Goal: Task Accomplishment & Management: Use online tool/utility

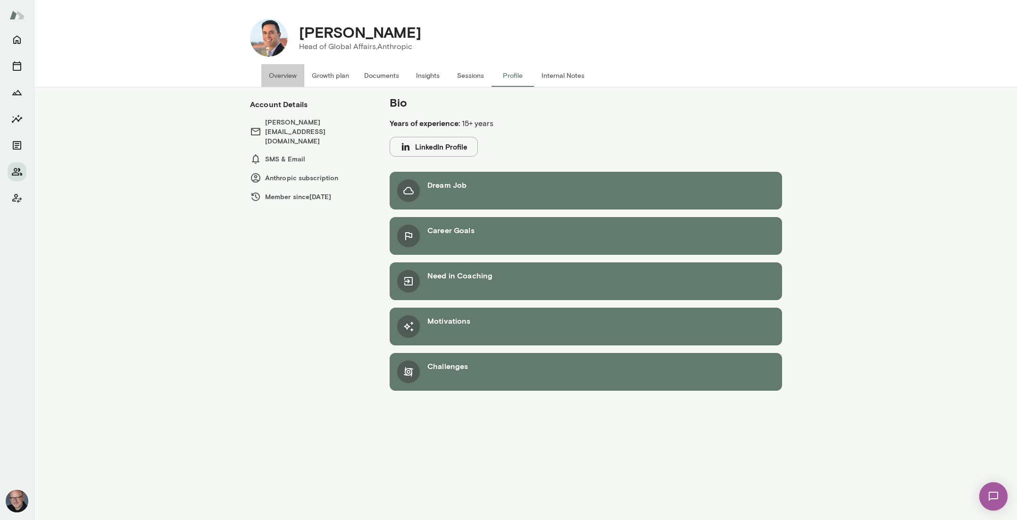
click at [283, 75] on button "Overview" at bounding box center [282, 75] width 43 height 23
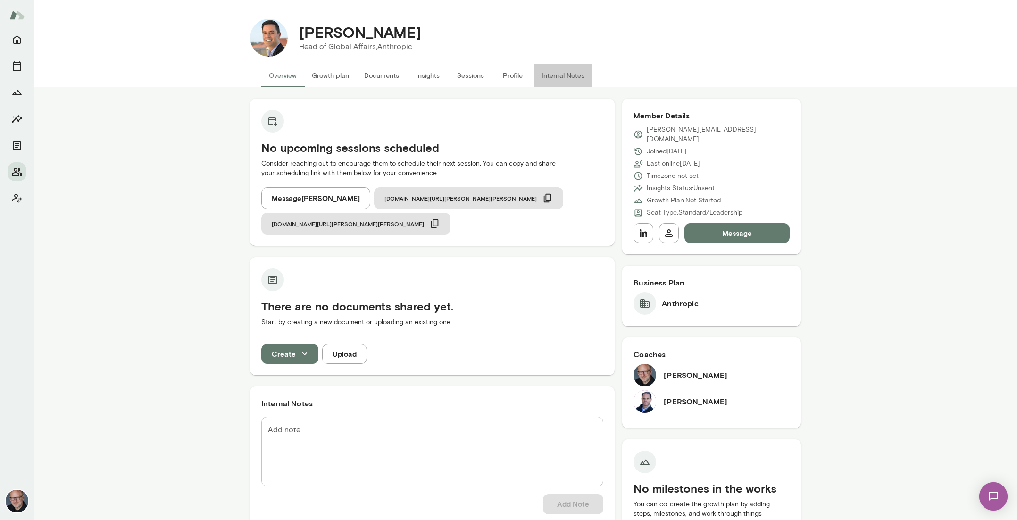
click at [568, 79] on button "Internal Notes" at bounding box center [563, 75] width 58 height 23
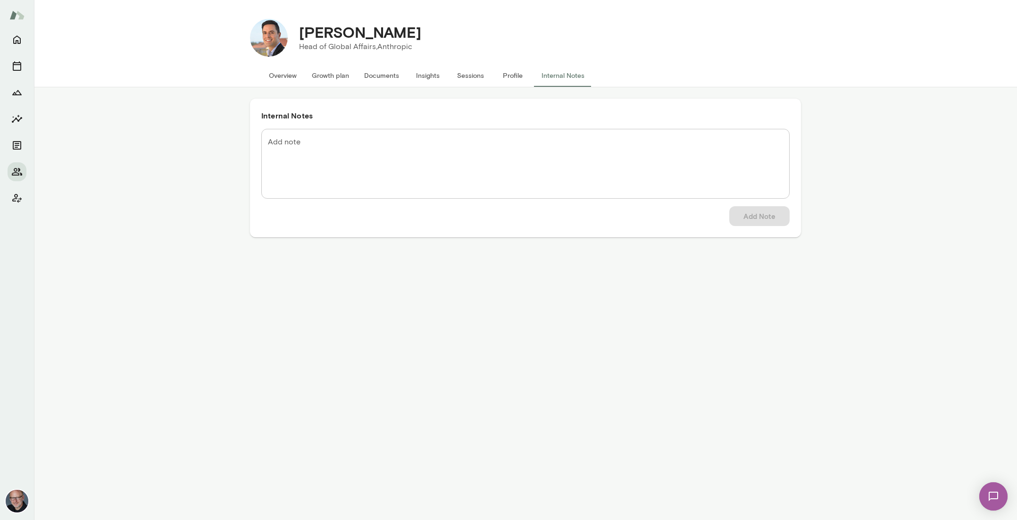
click at [271, 75] on button "Overview" at bounding box center [282, 75] width 43 height 23
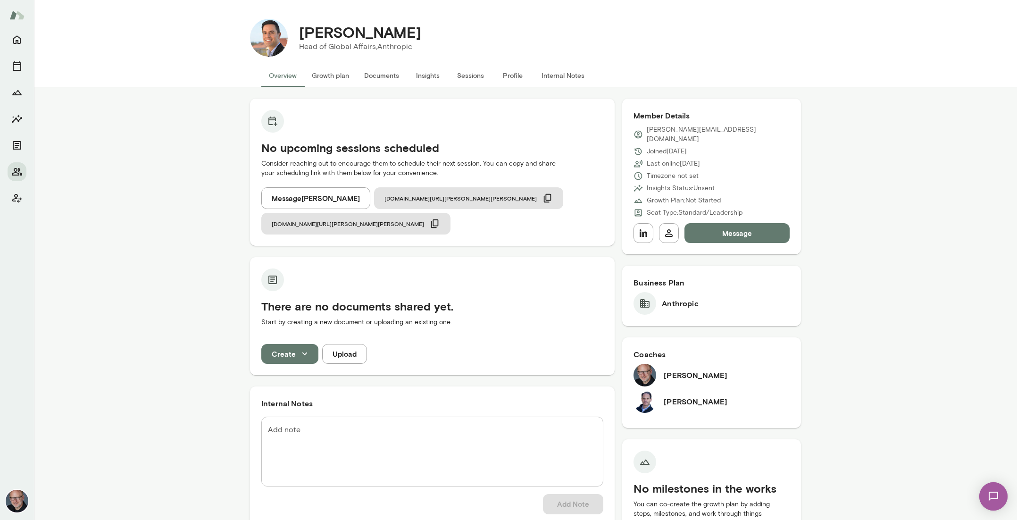
click at [550, 75] on button "Internal Notes" at bounding box center [563, 75] width 58 height 23
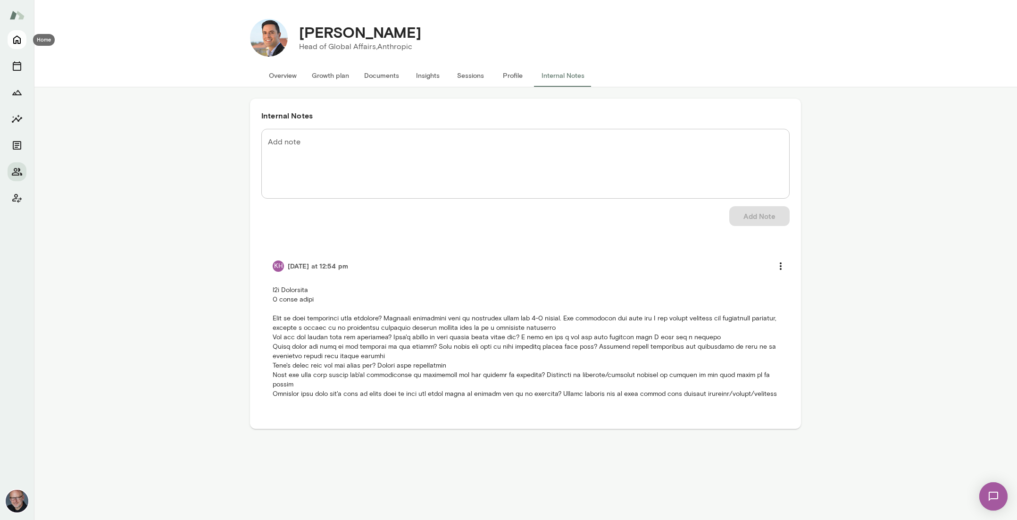
click at [14, 46] on button "Home" at bounding box center [17, 39] width 19 height 19
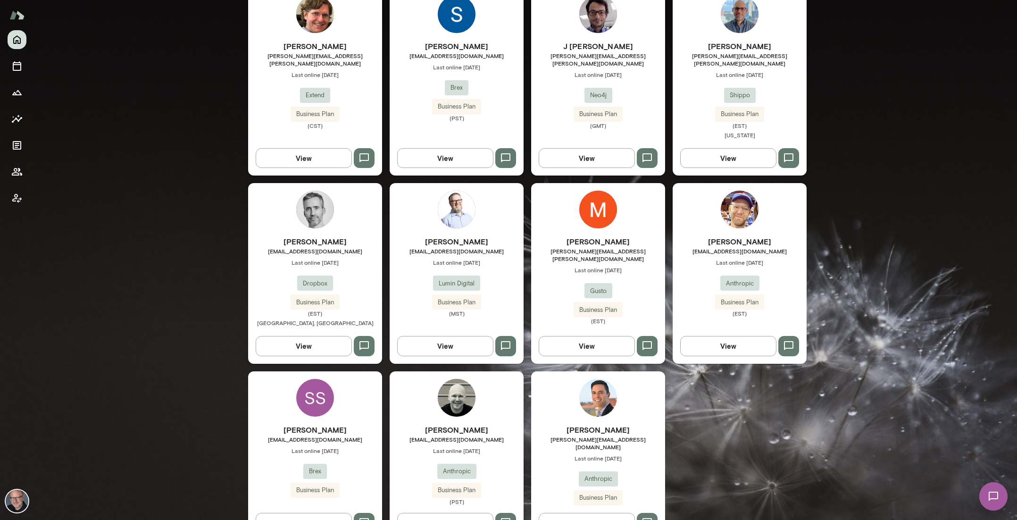
scroll to position [299, 0]
click at [464, 236] on h6 "Mike West" at bounding box center [457, 241] width 134 height 11
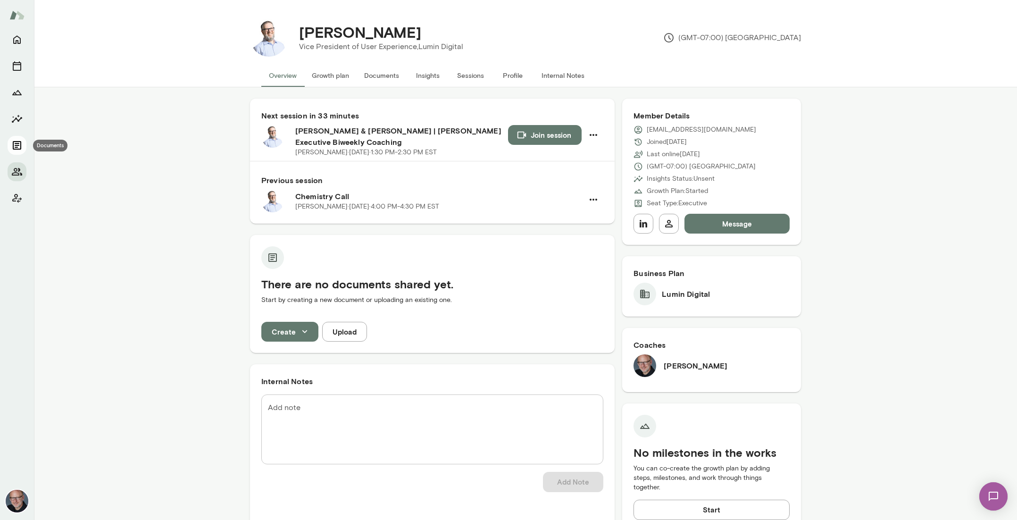
click at [16, 142] on icon "Documents" at bounding box center [17, 145] width 8 height 8
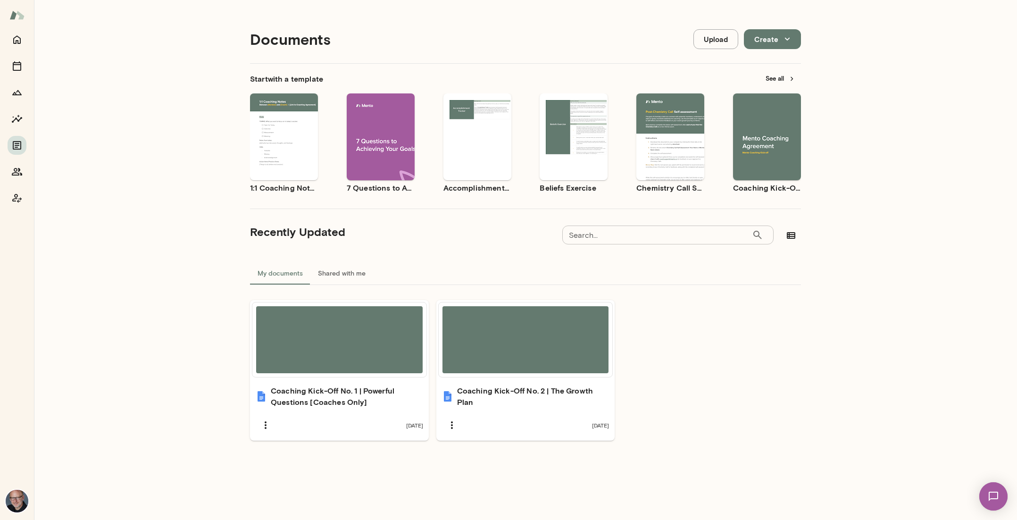
click at [768, 172] on div "Use template Preview" at bounding box center [767, 136] width 68 height 87
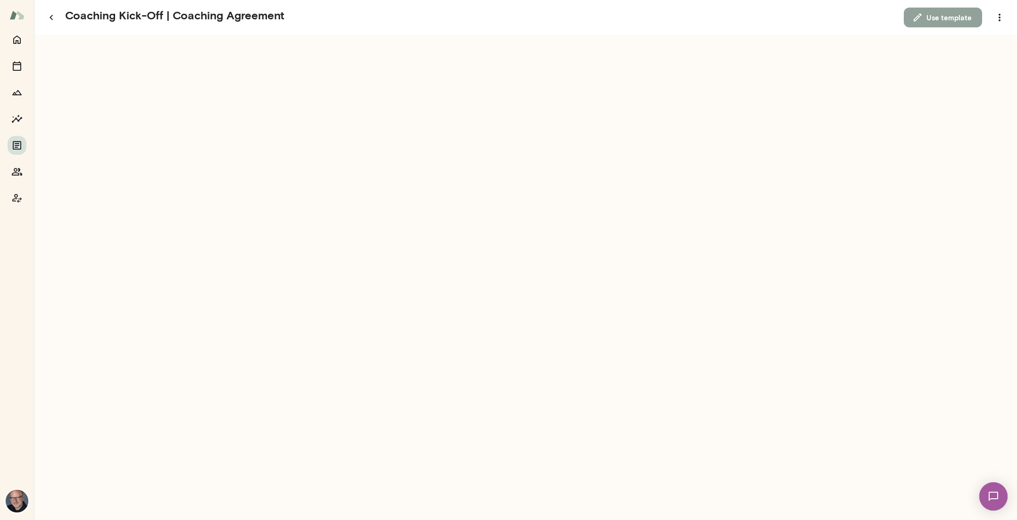
click at [944, 23] on button "Use template" at bounding box center [943, 18] width 78 height 20
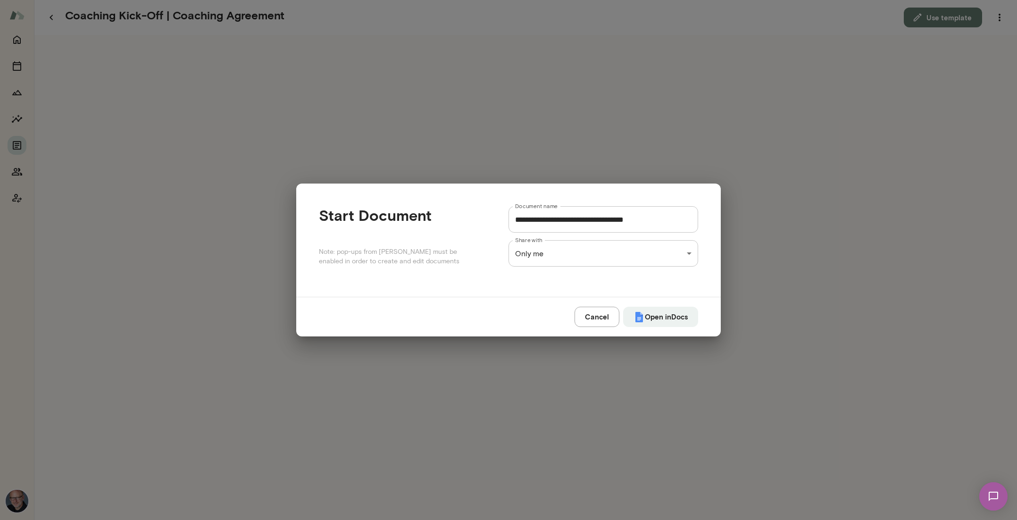
click at [516, 219] on input "**********" at bounding box center [604, 219] width 190 height 26
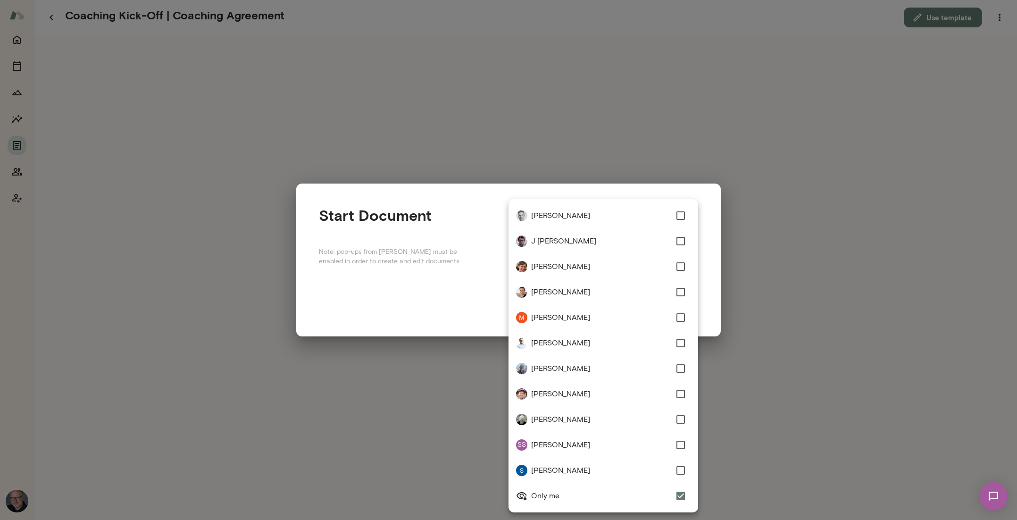
click at [689, 0] on div "**********" at bounding box center [508, 0] width 1017 height 0
click at [804, 223] on div at bounding box center [508, 260] width 1017 height 520
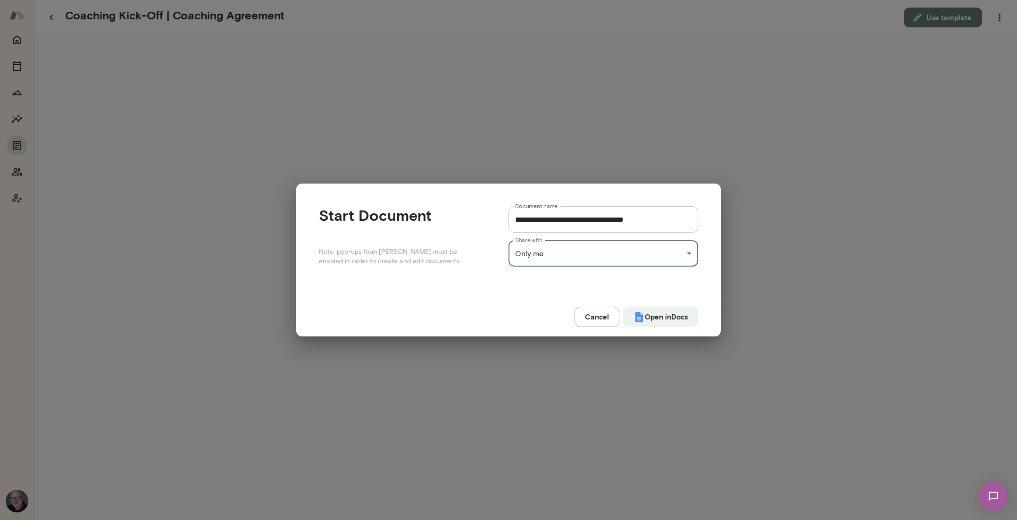
click at [516, 221] on input "**********" at bounding box center [604, 219] width 190 height 26
type input "**********"
click at [692, 0] on div "**********" at bounding box center [508, 0] width 1017 height 0
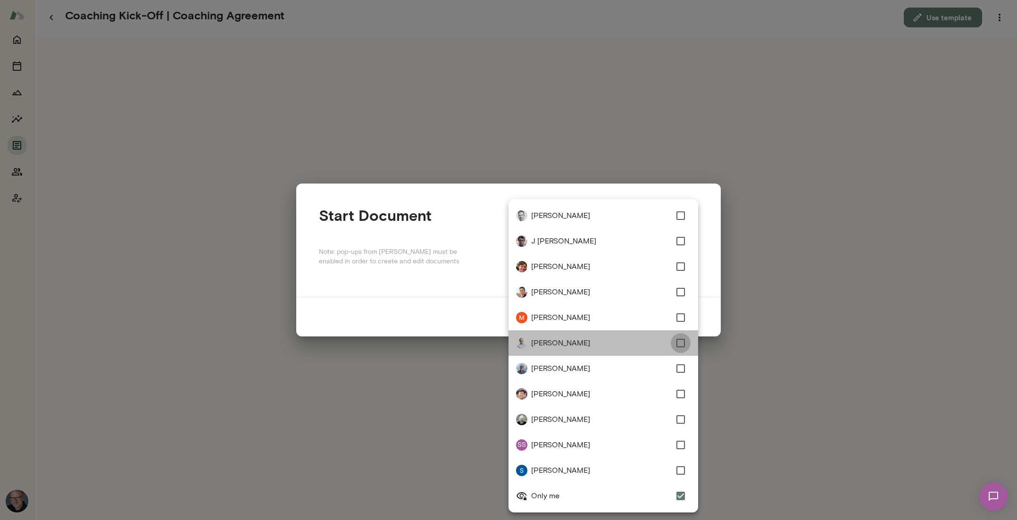
type input "**********"
click at [454, 314] on div at bounding box center [508, 260] width 1017 height 520
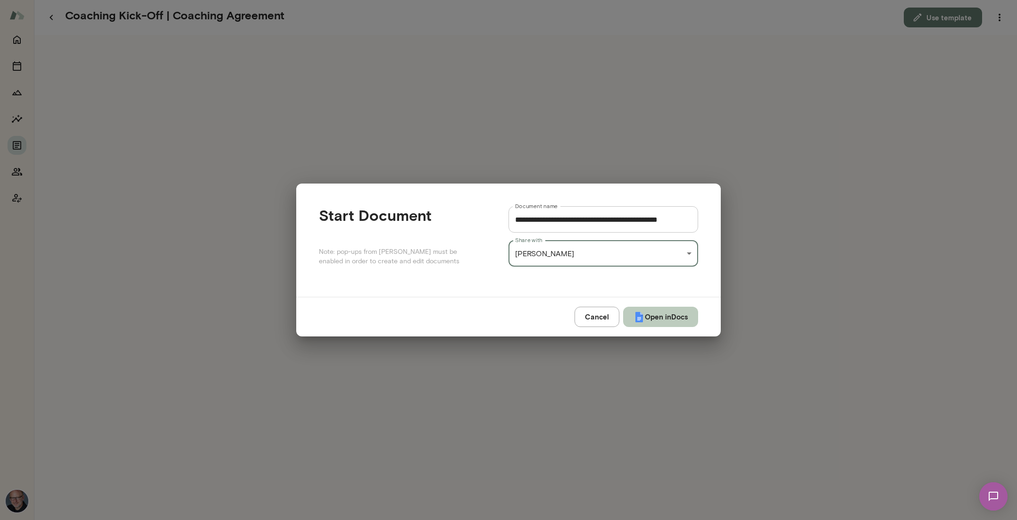
click at [659, 318] on button "Open in Docs" at bounding box center [660, 317] width 75 height 20
type input "**********"
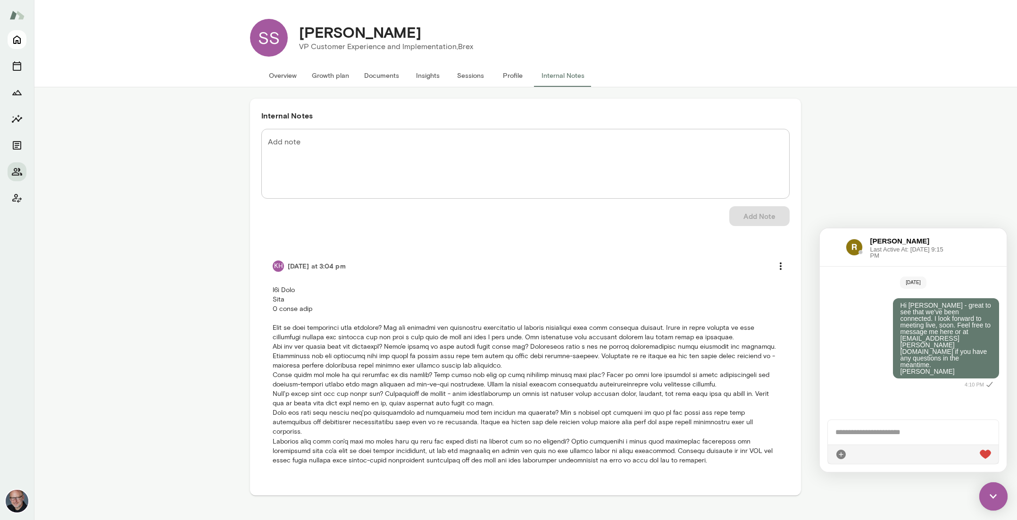
click at [13, 36] on icon "Home" at bounding box center [16, 39] width 11 height 11
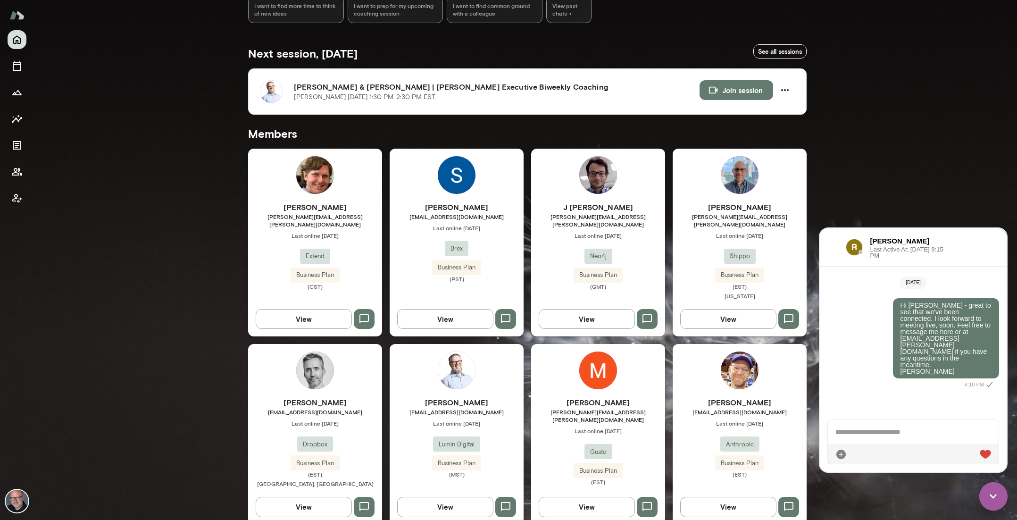
scroll to position [184, 0]
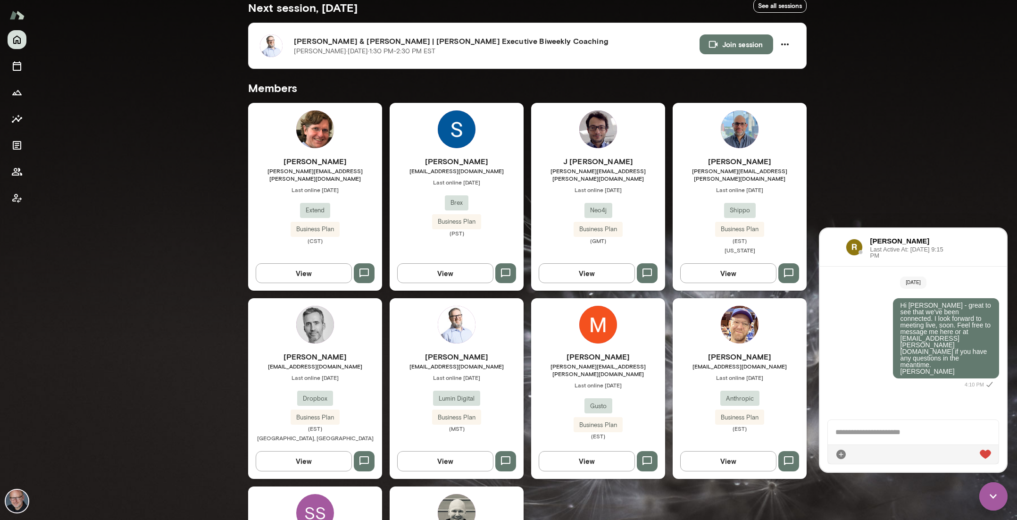
click at [306, 162] on h6 "Jonathan Sims" at bounding box center [315, 161] width 134 height 11
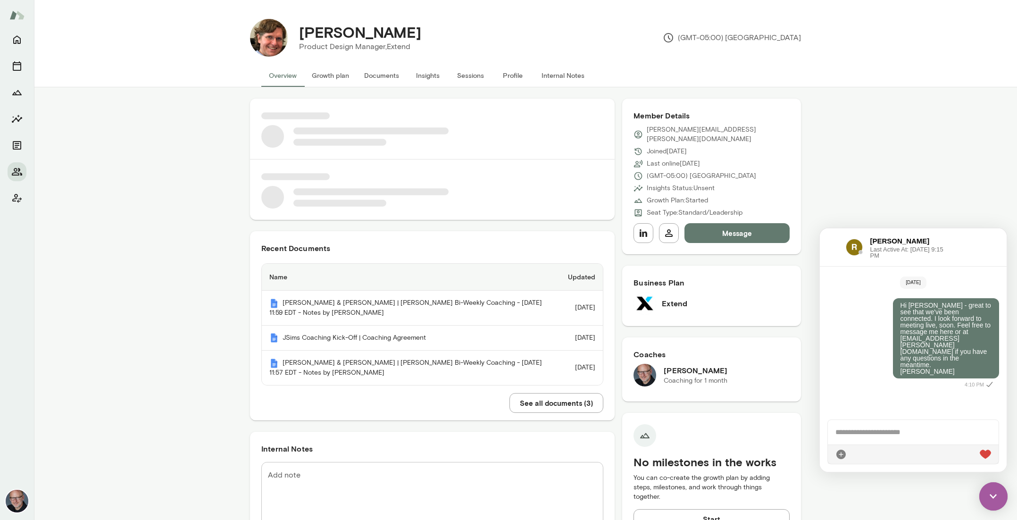
click at [382, 77] on button "Documents" at bounding box center [382, 75] width 50 height 23
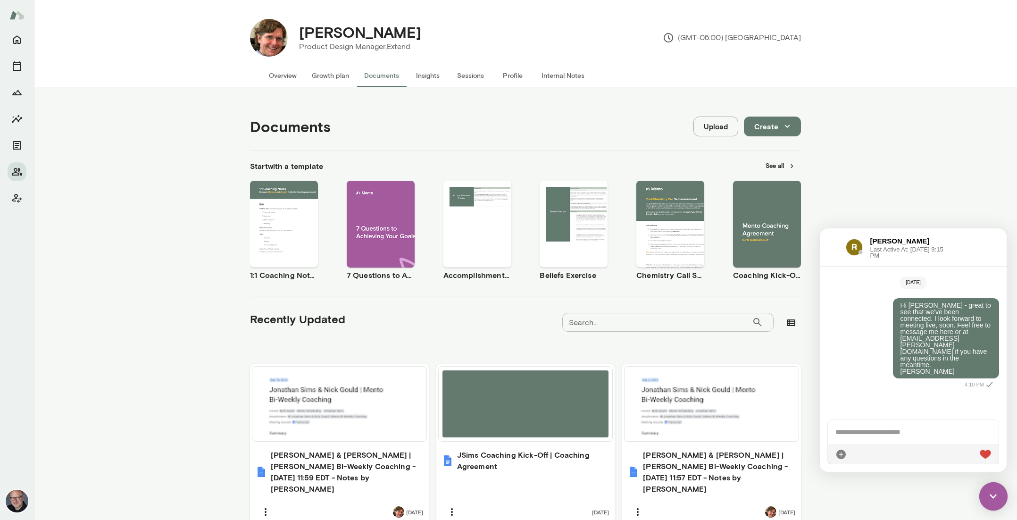
scroll to position [42, 0]
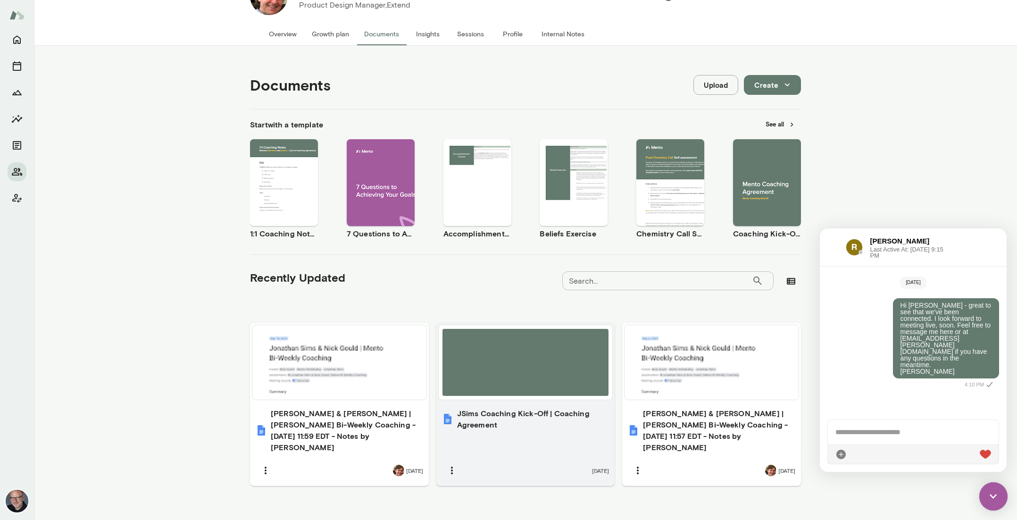
click at [538, 420] on h6 "JSims Coaching Kick-Off | Coaching Agreement" at bounding box center [533, 419] width 152 height 23
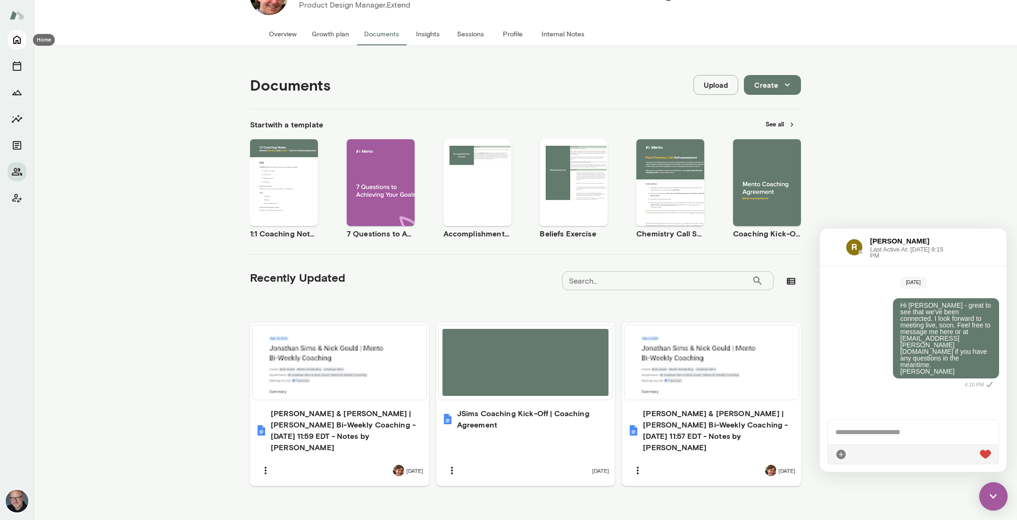
click at [13, 37] on icon "Home" at bounding box center [16, 39] width 11 height 11
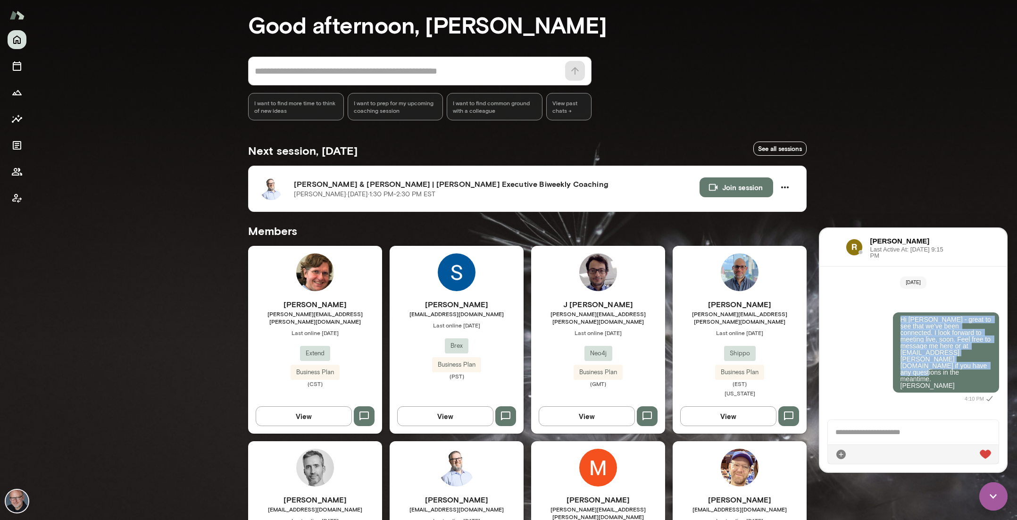
drag, startPoint x: 907, startPoint y: 323, endPoint x: 933, endPoint y: 358, distance: 43.2
click at [933, 358] on p "Hi Ryan - great to see that we've been connected. I look forward to meeting liv…" at bounding box center [946, 352] width 91 height 73
copy p "Hi Ryan - great to see that we've been connected. I look forward to meeting liv…"
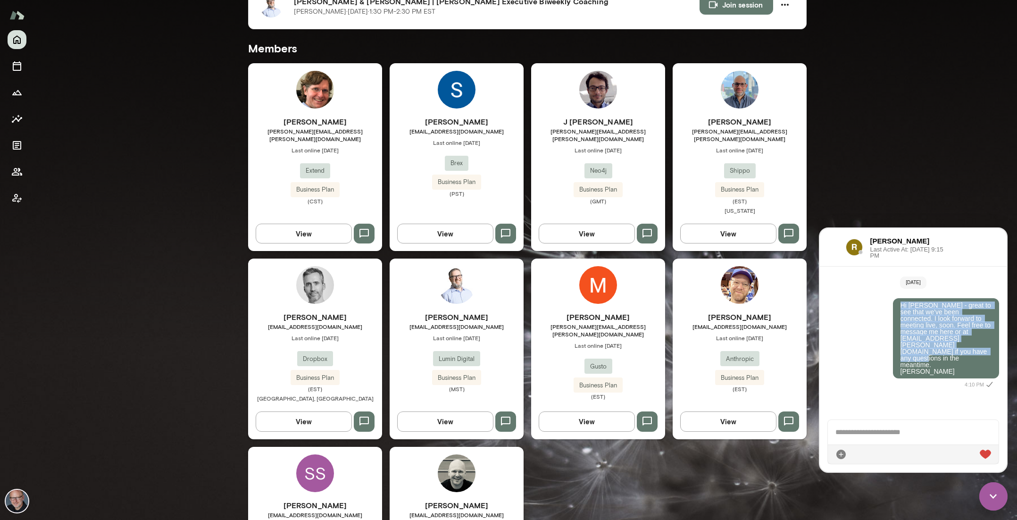
scroll to position [324, 0]
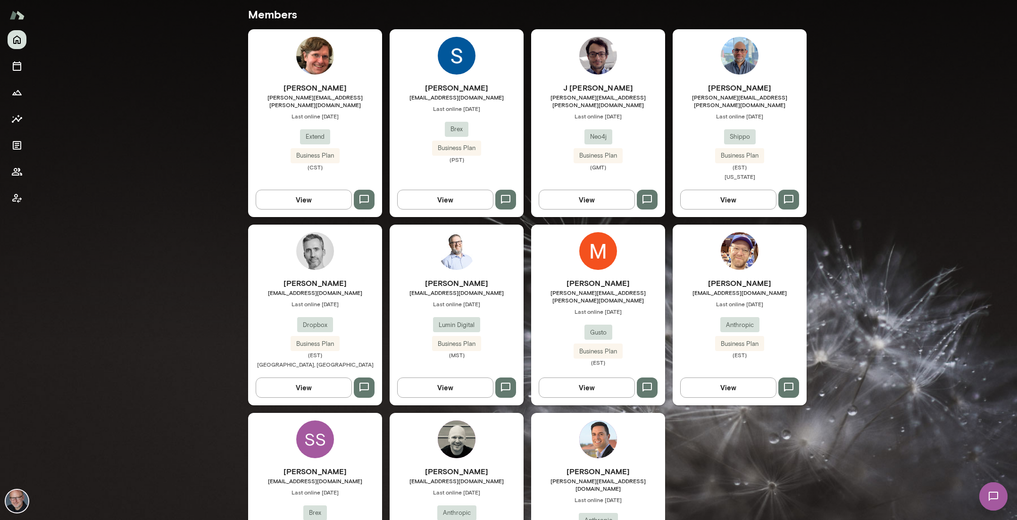
scroll to position [324, 0]
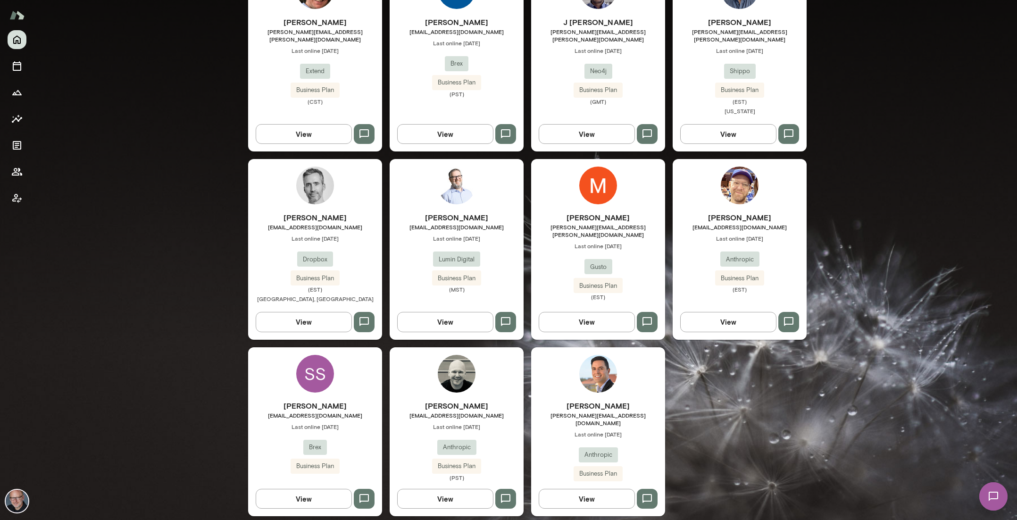
click at [643, 494] on icon "button" at bounding box center [647, 498] width 9 height 9
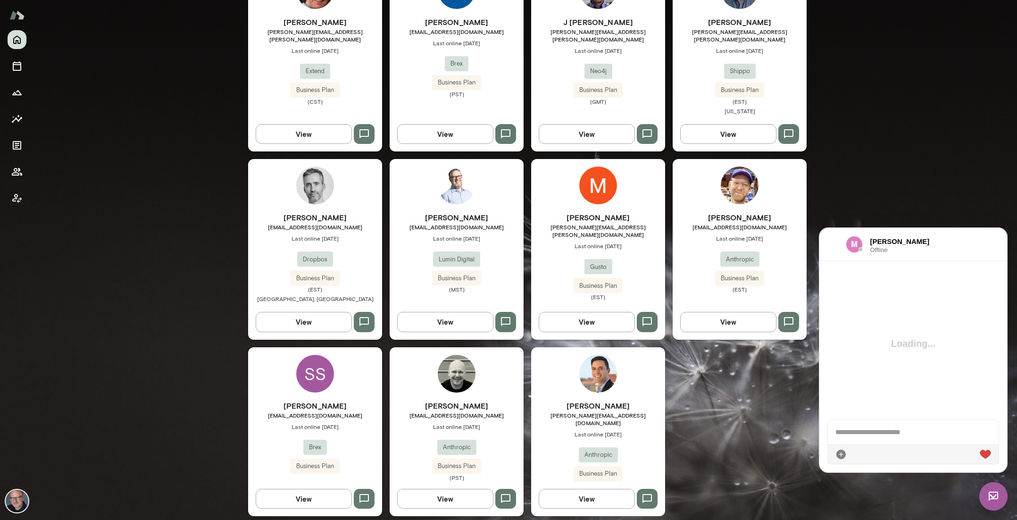
scroll to position [0, 0]
paste div
click at [851, 408] on div "**********" at bounding box center [913, 420] width 171 height 47
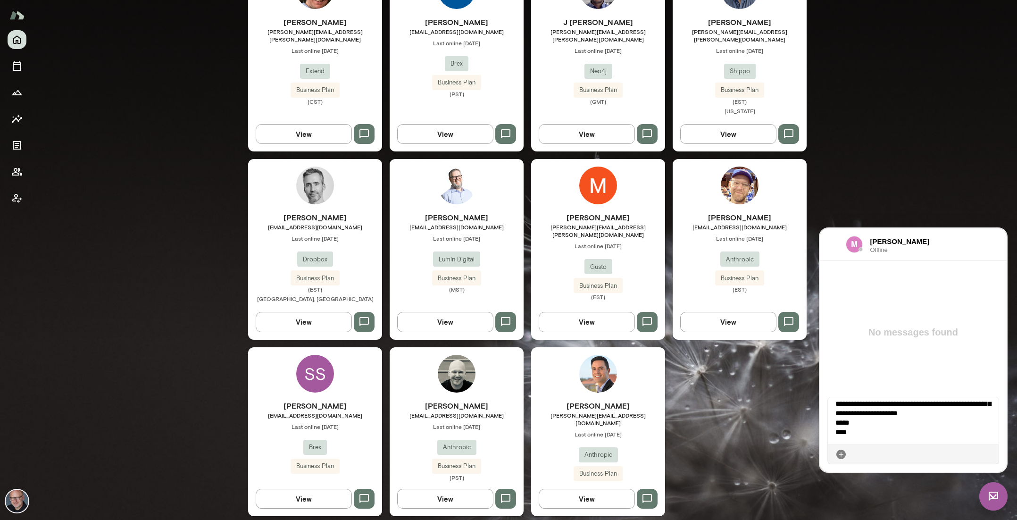
click at [991, 454] on icon at bounding box center [991, 454] width 0 height 0
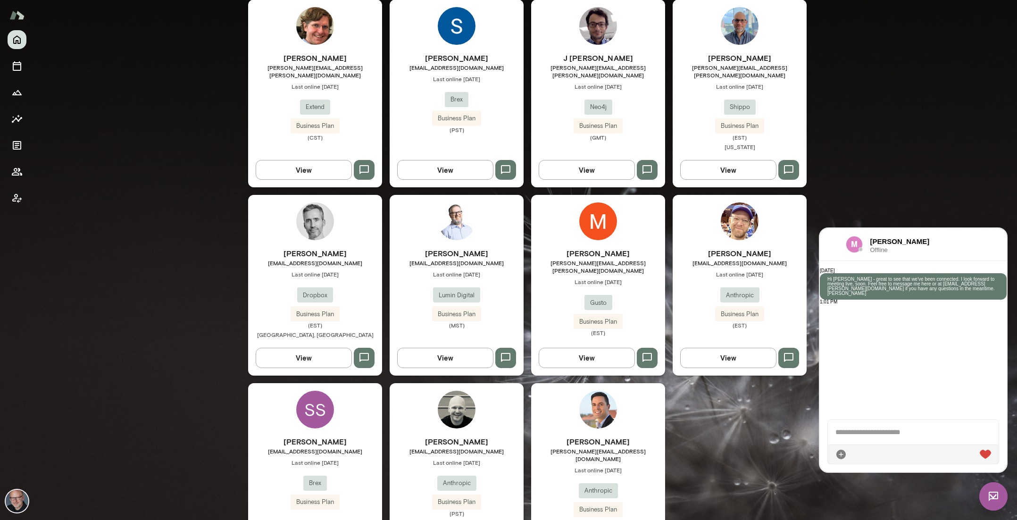
scroll to position [324, 0]
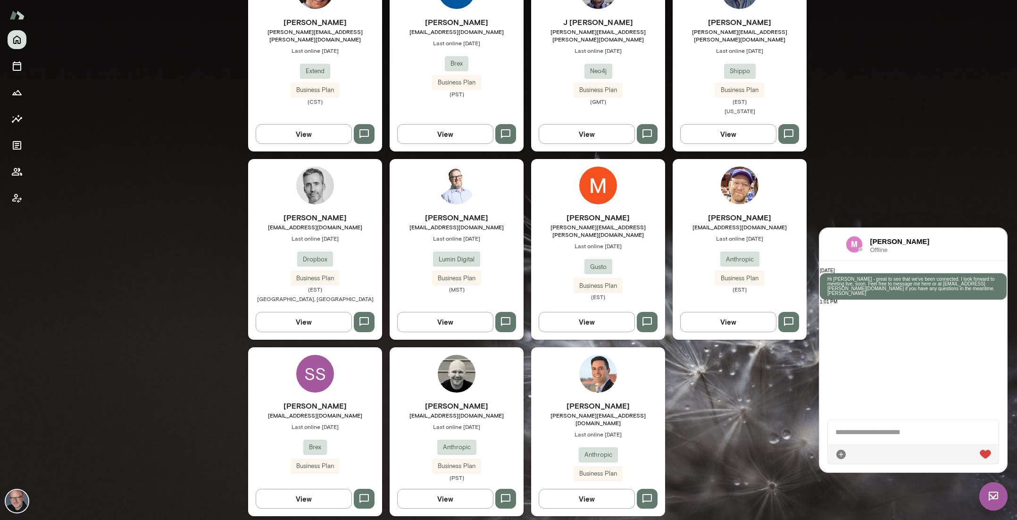
click at [487, 192] on div "Mike West mwest@lumindigital.com Last online September 15 Lumin Digital Busines…" at bounding box center [457, 249] width 134 height 180
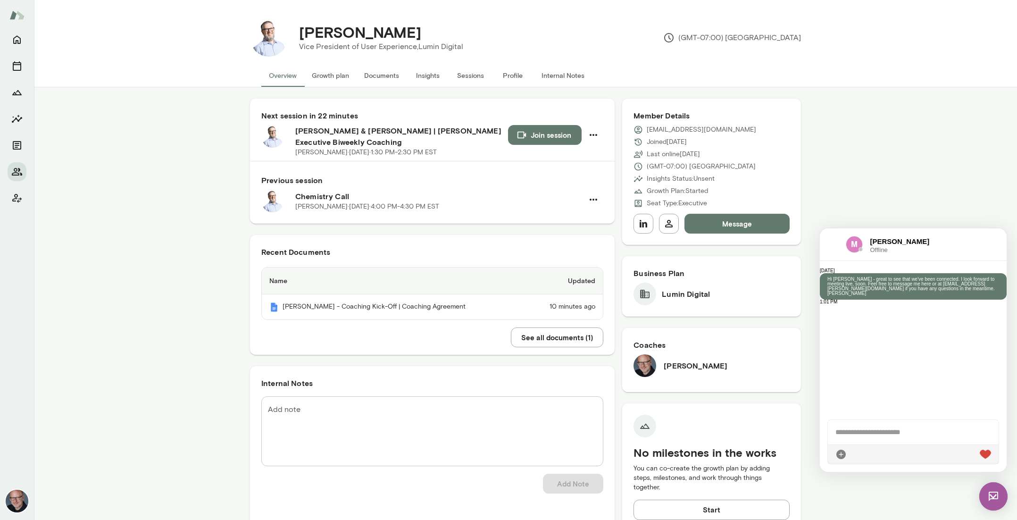
click at [993, 498] on img at bounding box center [993, 496] width 28 height 28
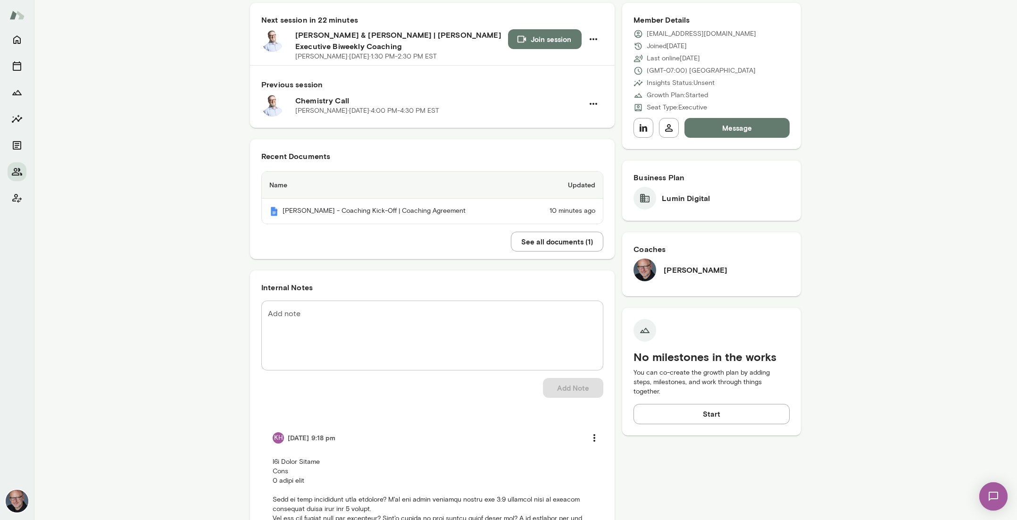
scroll to position [95, 0]
drag, startPoint x: 722, startPoint y: 35, endPoint x: 671, endPoint y: 37, distance: 50.5
click at [671, 37] on div "mwest@lumindigital.com" at bounding box center [712, 34] width 156 height 9
copy p "lumindigital.com"
click at [551, 42] on button "Join session" at bounding box center [545, 40] width 74 height 20
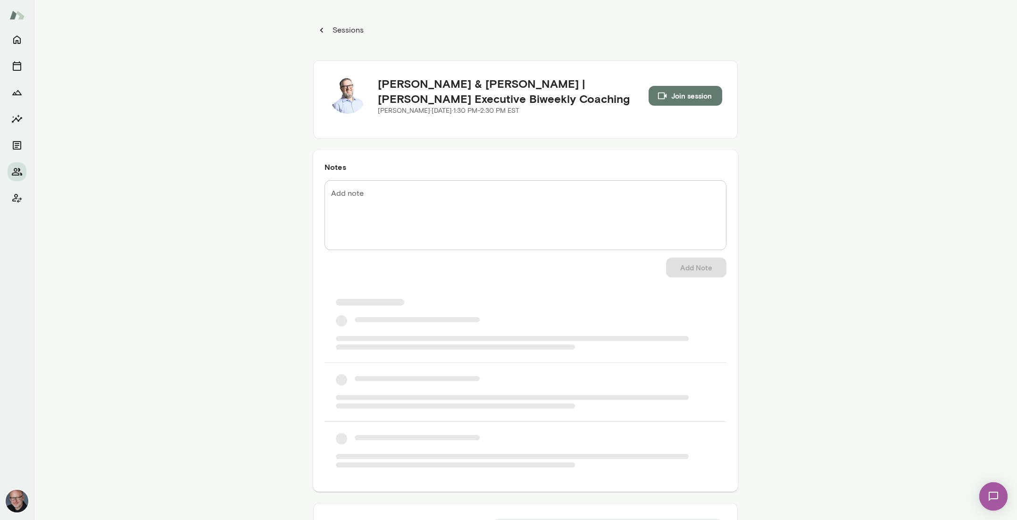
scroll to position [87, 0]
